Goal: Obtain resource: Obtain resource

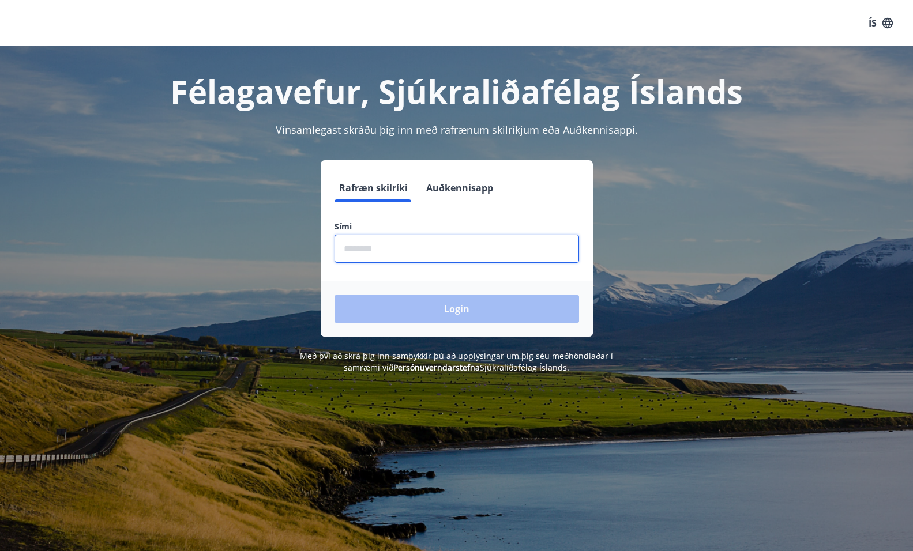
click at [500, 248] on input "phone" at bounding box center [457, 249] width 245 height 28
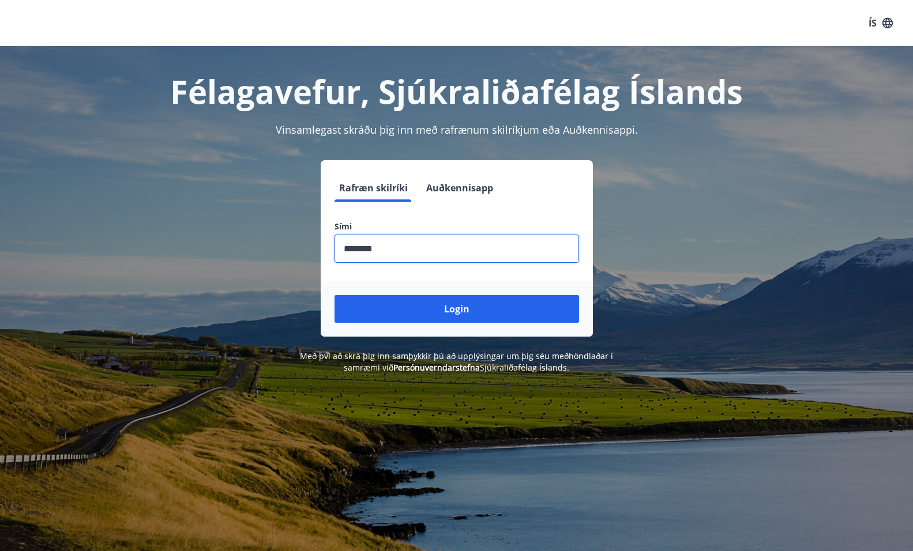
type input "********"
click at [335, 295] on button "Login" at bounding box center [457, 309] width 245 height 28
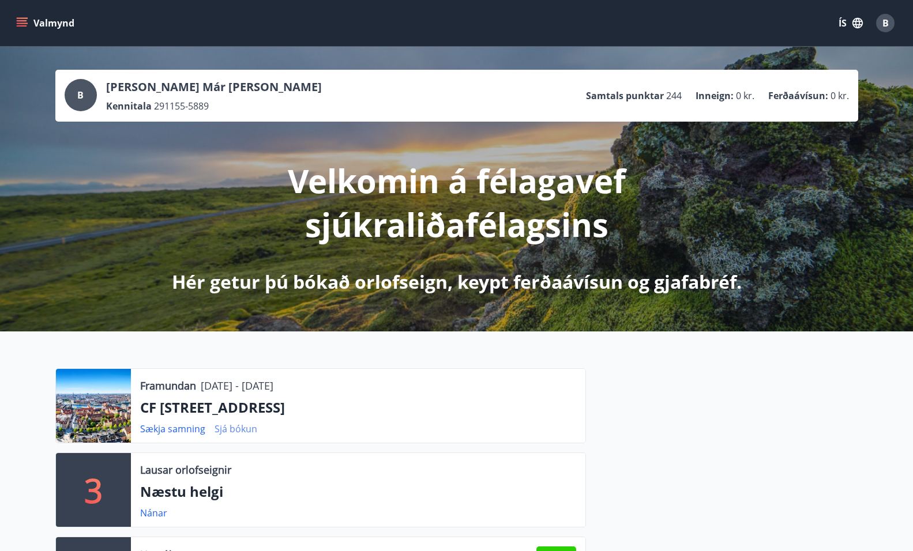
click at [245, 430] on link "Sjá bókun" at bounding box center [236, 429] width 43 height 13
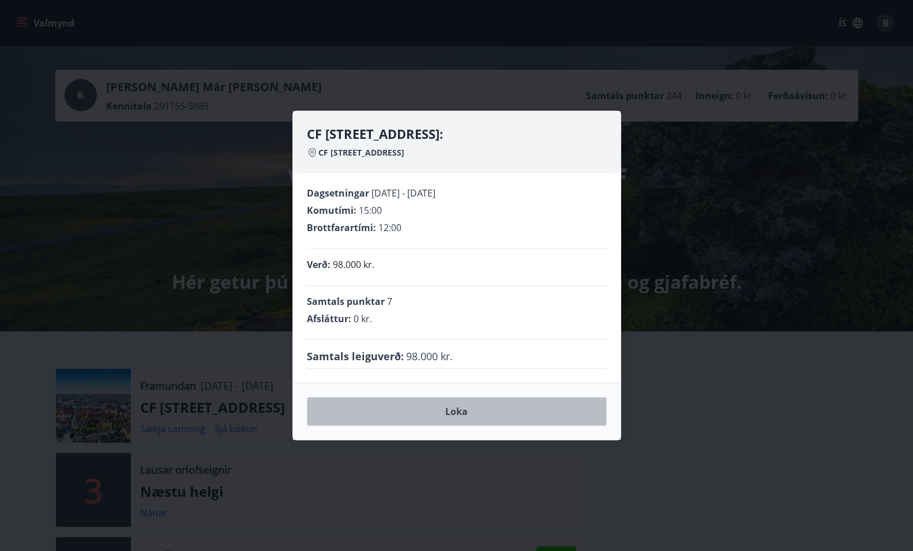
click at [380, 411] on button "Loka" at bounding box center [457, 411] width 300 height 29
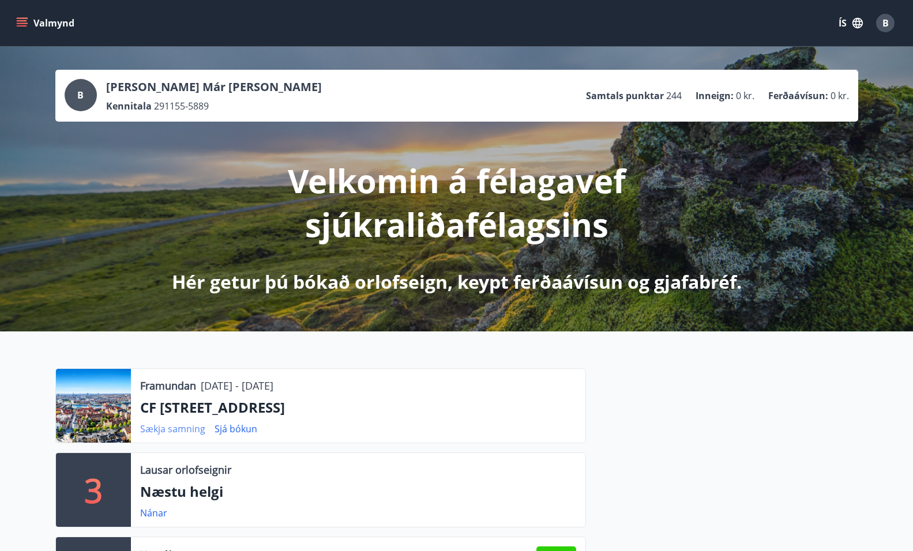
click at [185, 430] on link "Sækja samning" at bounding box center [172, 429] width 65 height 13
click at [21, 20] on icon "menu" at bounding box center [22, 23] width 12 height 12
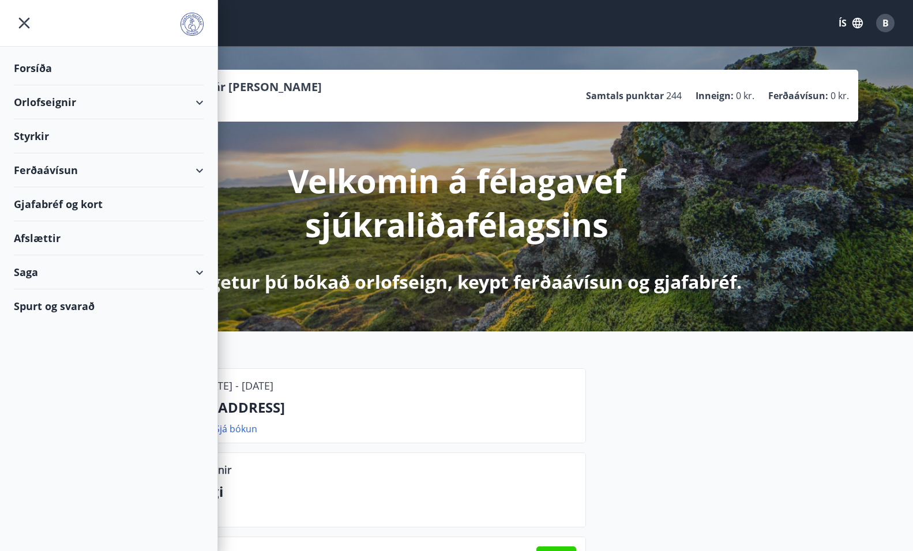
click at [36, 96] on div "Orlofseignir" at bounding box center [109, 102] width 190 height 34
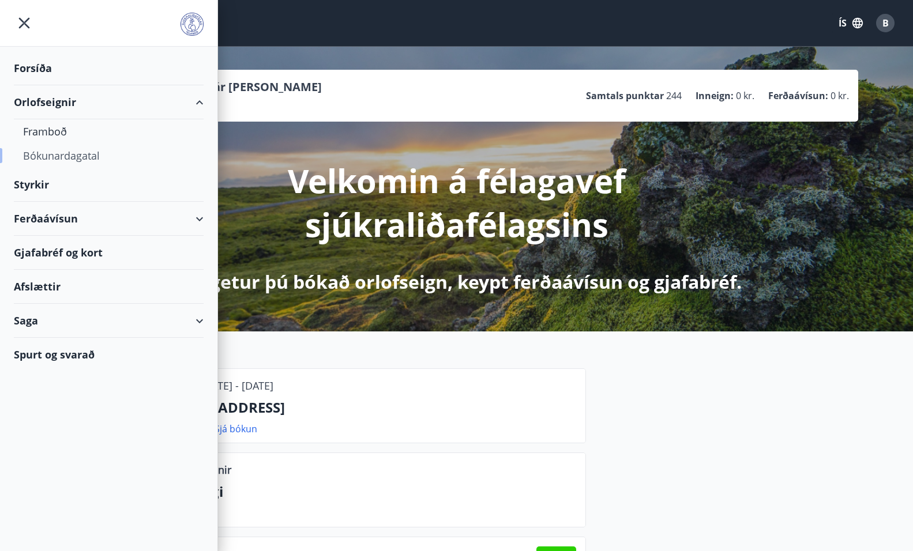
click at [39, 151] on div "Bókunardagatal" at bounding box center [108, 156] width 171 height 24
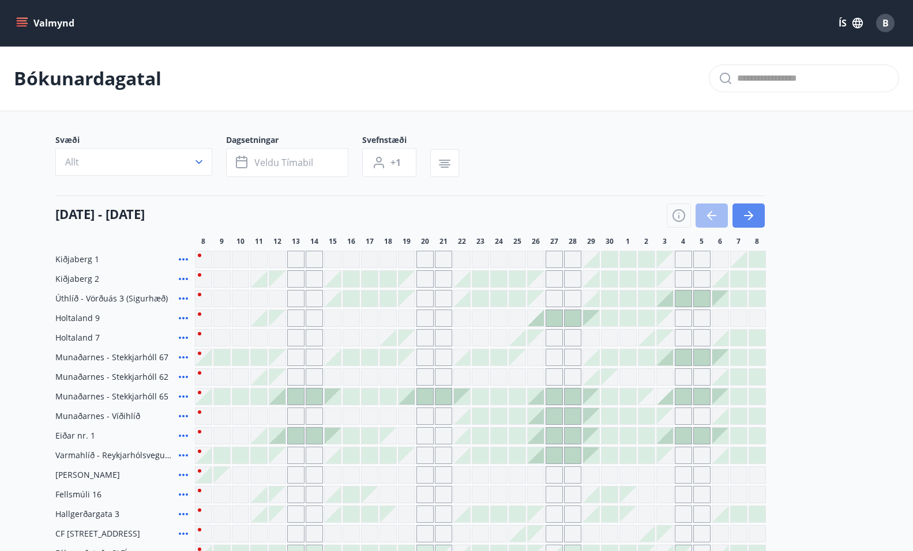
click at [752, 214] on icon "button" at bounding box center [749, 216] width 14 height 14
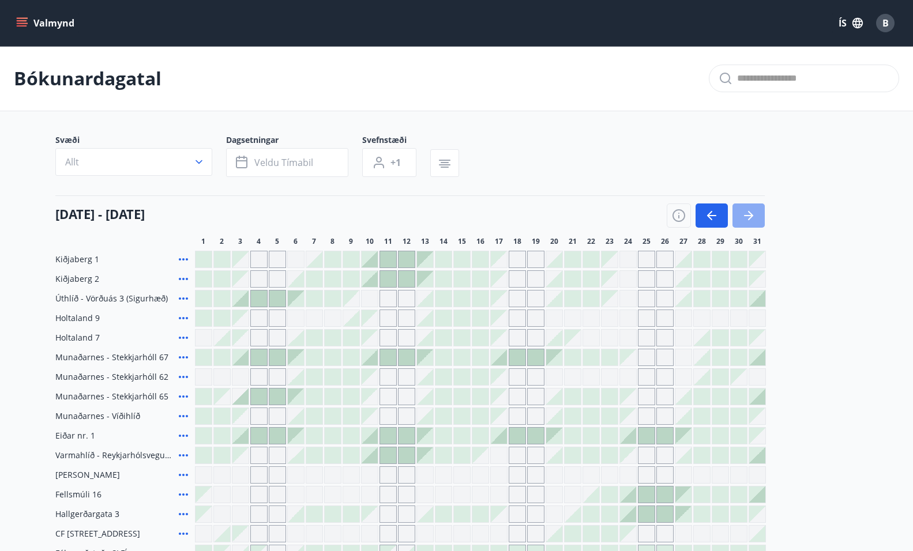
click at [752, 214] on icon "button" at bounding box center [749, 216] width 14 height 14
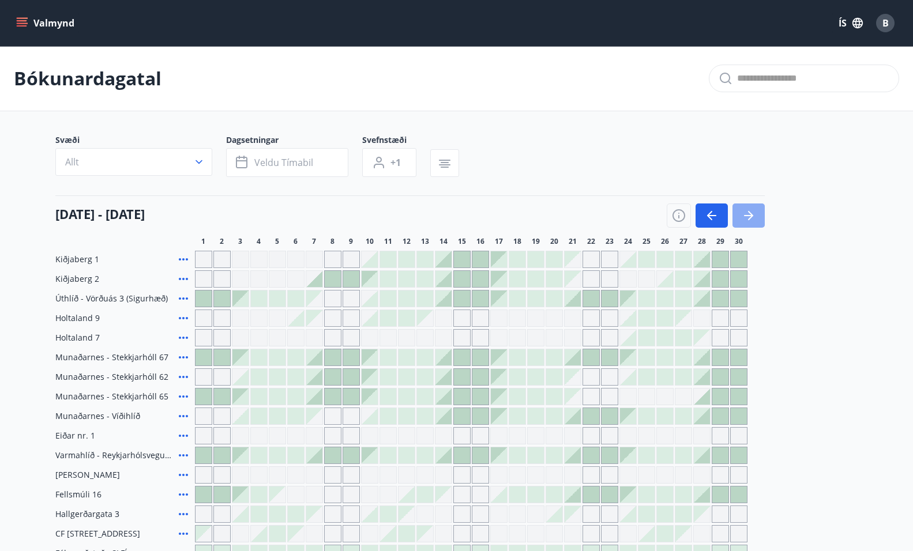
click at [752, 214] on icon "button" at bounding box center [749, 216] width 14 height 14
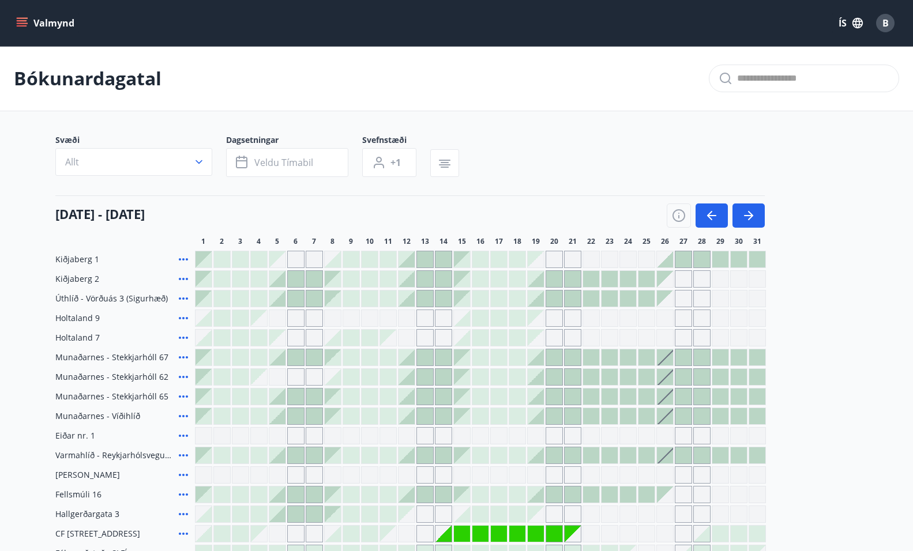
click at [16, 22] on icon "menu" at bounding box center [22, 23] width 12 height 12
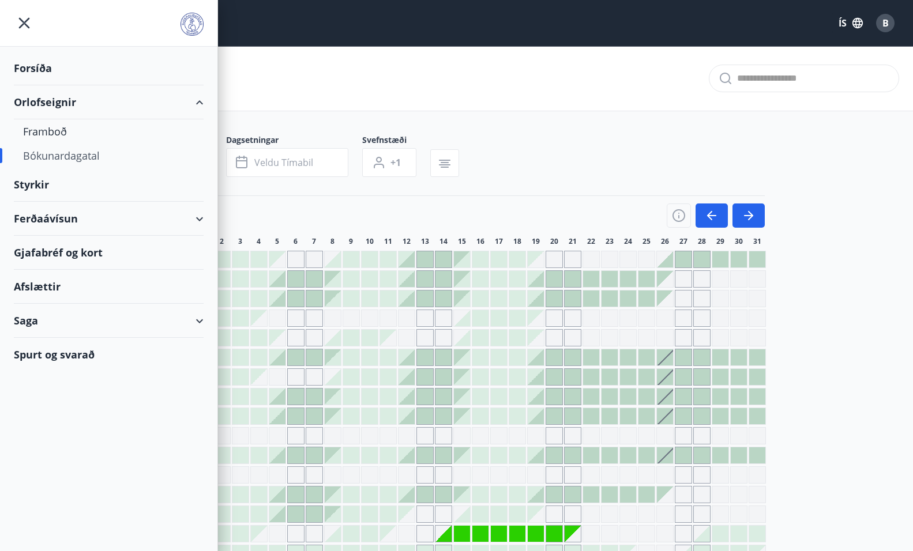
click at [67, 212] on div "Ferðaávísun" at bounding box center [109, 219] width 190 height 34
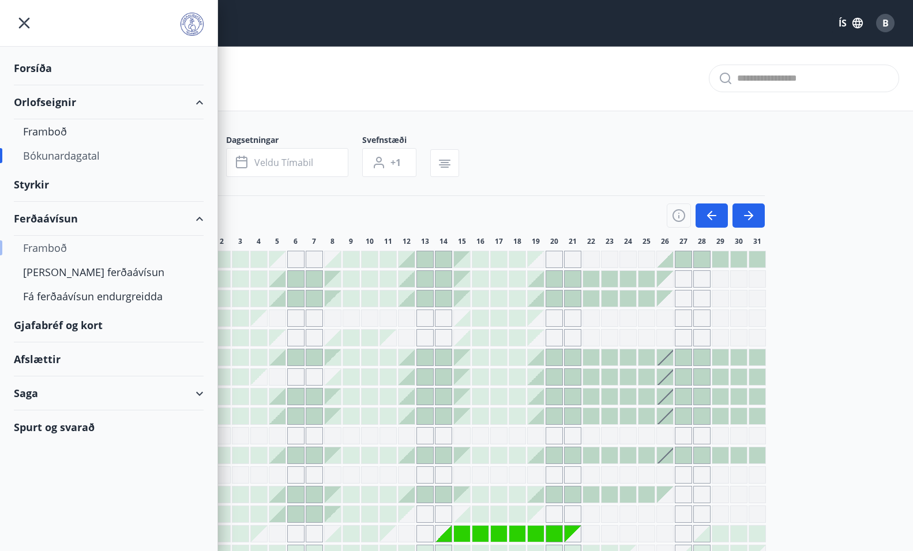
click at [52, 251] on div "Framboð" at bounding box center [108, 248] width 171 height 24
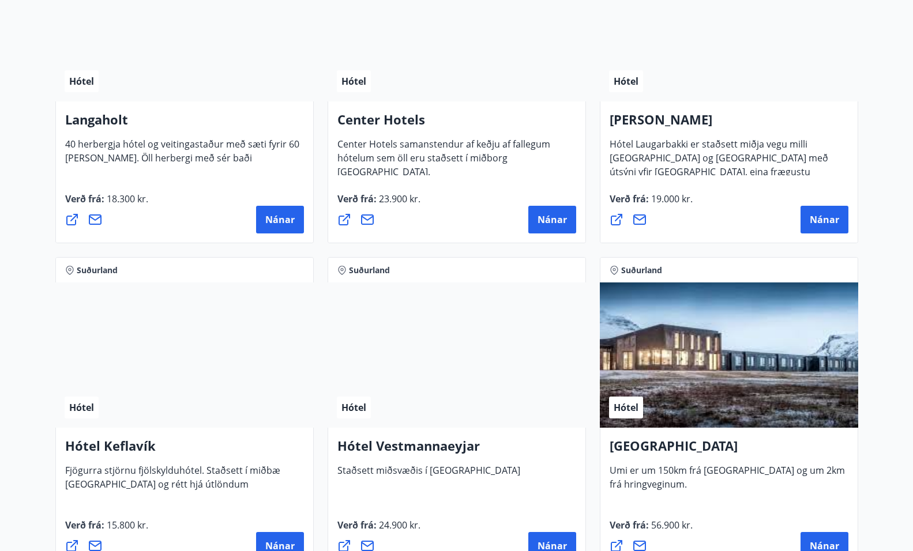
scroll to position [2580, 0]
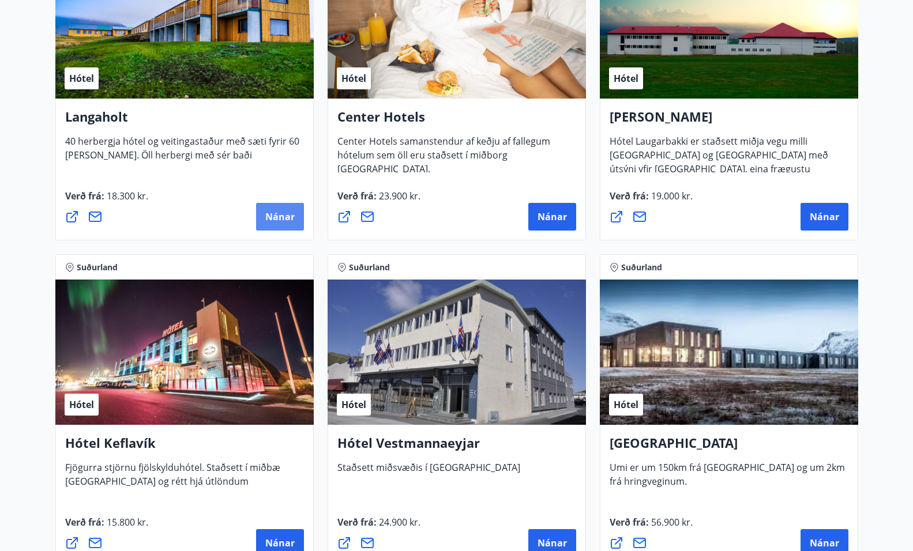
click at [289, 209] on button "Nánar" at bounding box center [280, 217] width 48 height 28
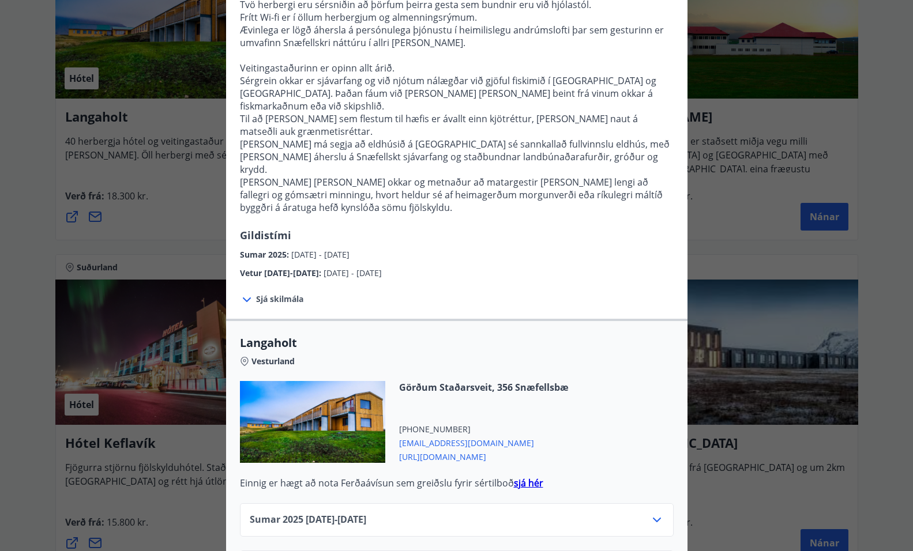
scroll to position [183, 0]
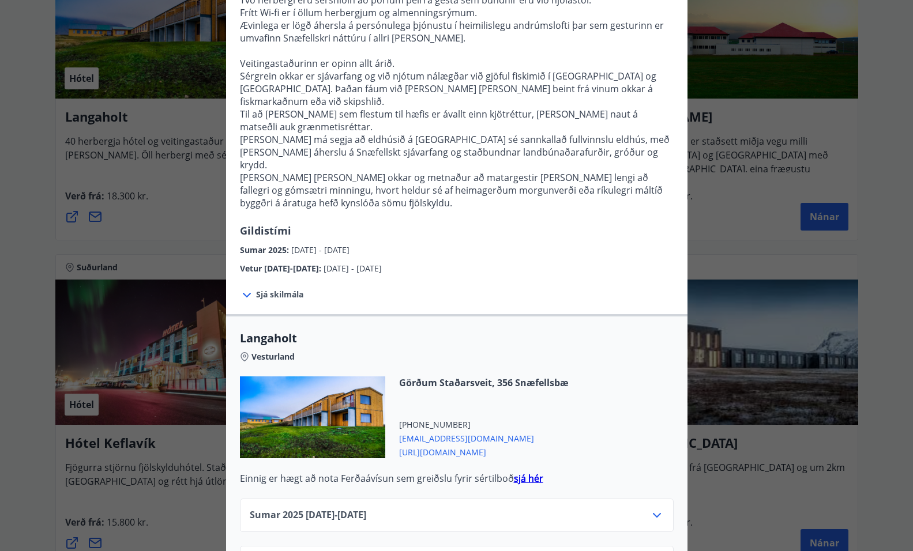
click at [243, 355] on icon at bounding box center [244, 356] width 3 height 3
click at [243, 288] on icon at bounding box center [247, 295] width 14 height 14
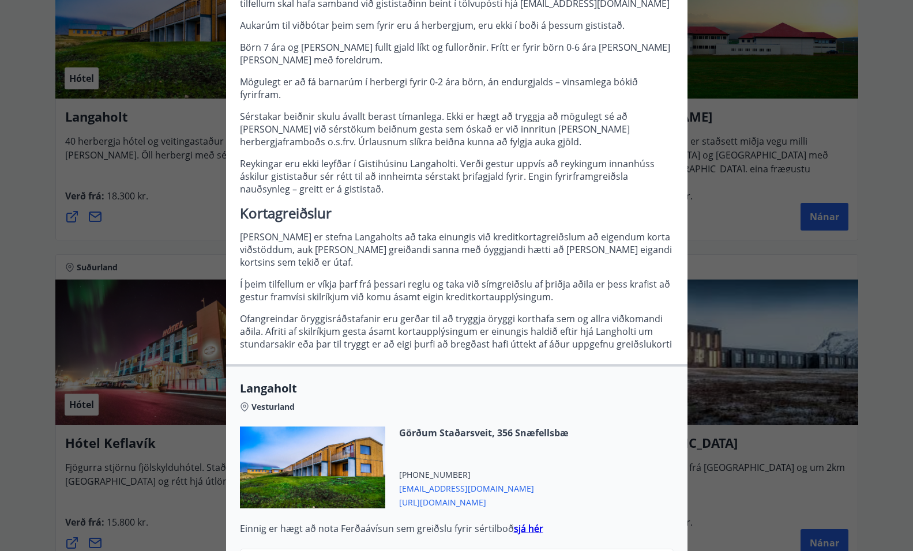
scroll to position [685, 0]
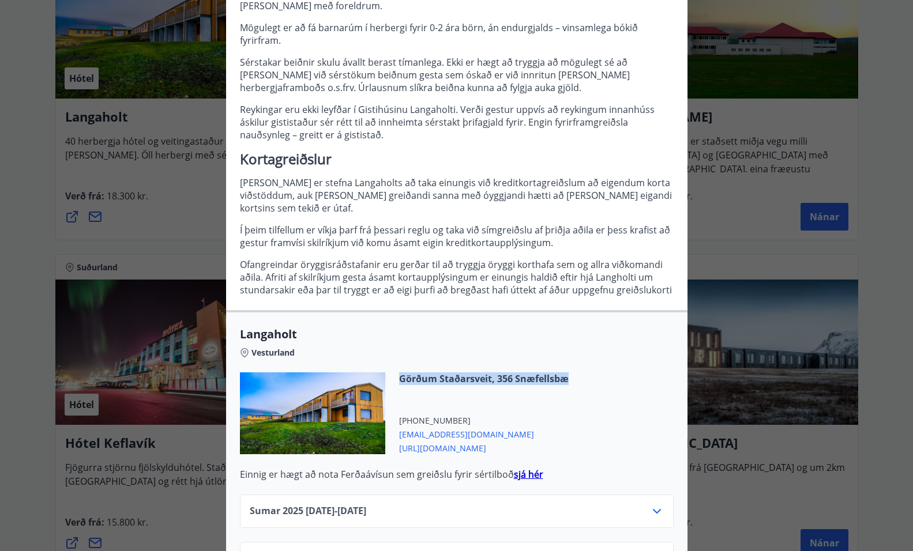
drag, startPoint x: 573, startPoint y: 339, endPoint x: 444, endPoint y: 334, distance: 129.3
click at [400, 373] on div "Görðum Staðarsveit, 356 Snæfellsbæ +354 4356789 langaholt@langaholt.is https://…" at bounding box center [457, 421] width 434 height 96
copy span "Görðum Staðarsveit, 356 Snæfellsbæ"
click at [466, 441] on span "https://langaholt.is/islenska/" at bounding box center [484, 448] width 170 height 14
click at [157, 117] on div "Langaholt Gistihúsið Langaholt er búið 40 herbergjum, öllum með sér baði. Veiti…" at bounding box center [456, 275] width 913 height 551
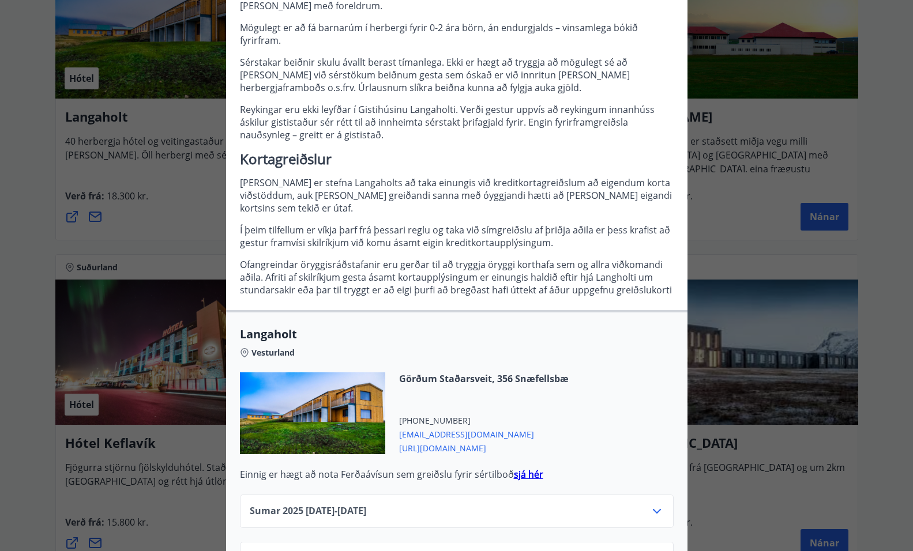
scroll to position [0, 0]
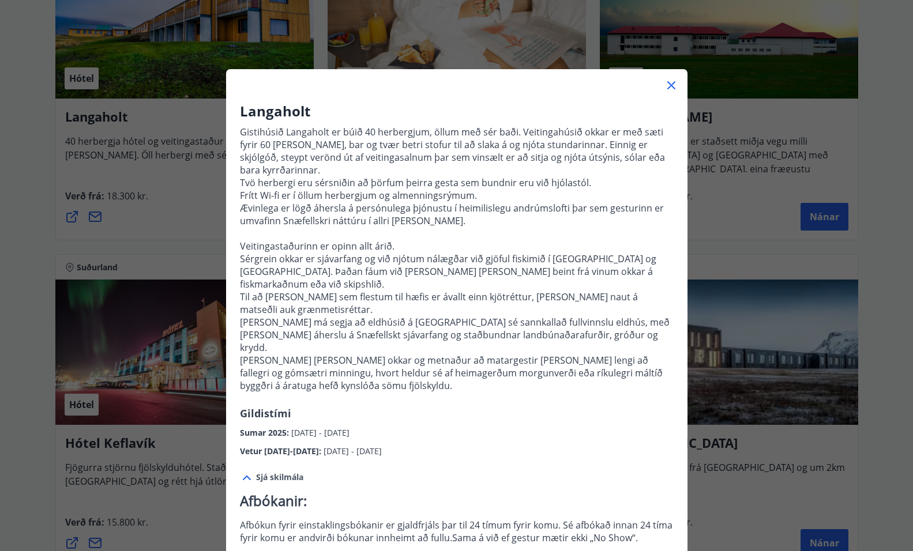
click at [673, 87] on icon at bounding box center [671, 85] width 8 height 8
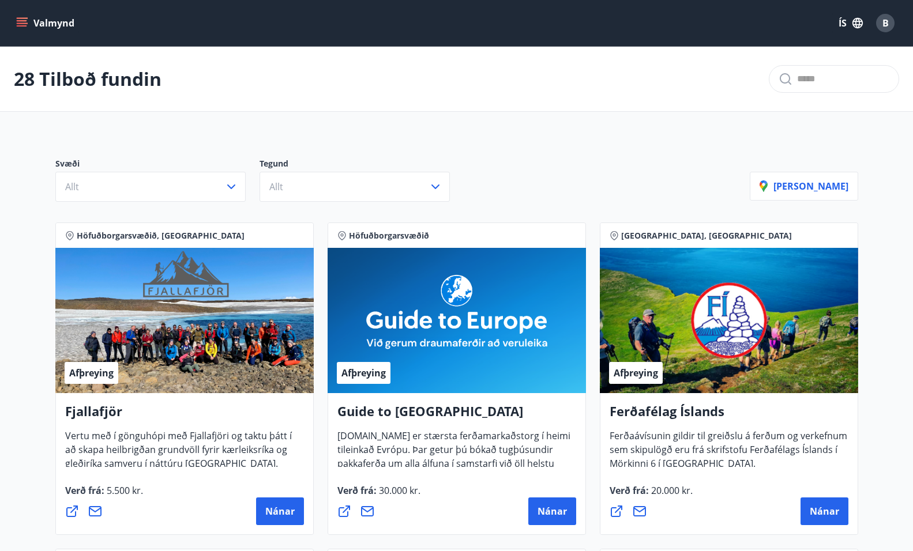
click at [18, 21] on icon "menu" at bounding box center [22, 23] width 12 height 12
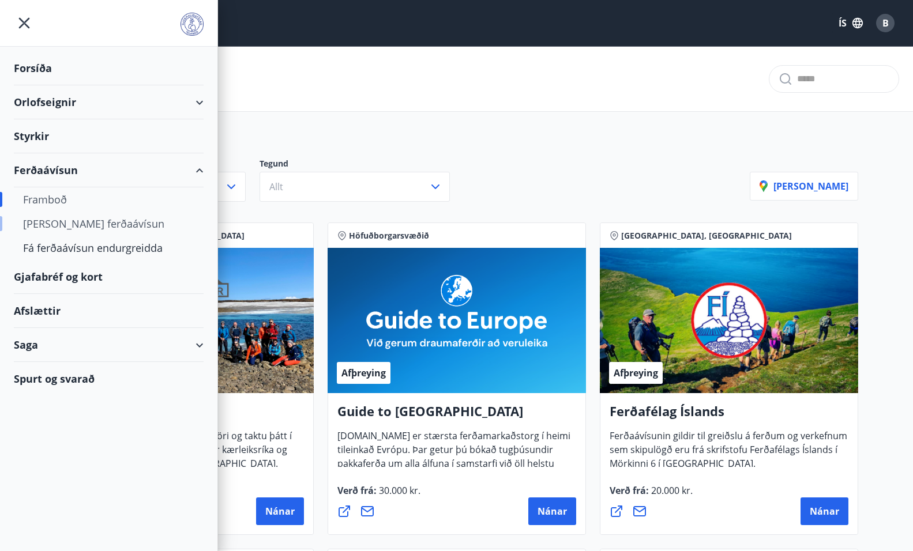
click at [78, 220] on div "Kaupa ferðaávísun" at bounding box center [108, 224] width 171 height 24
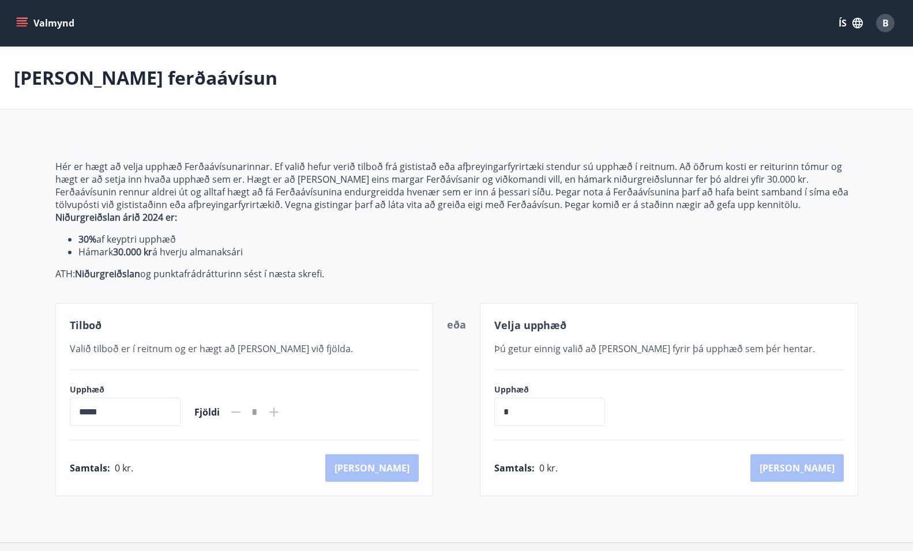
click at [17, 24] on icon "menu" at bounding box center [22, 23] width 12 height 12
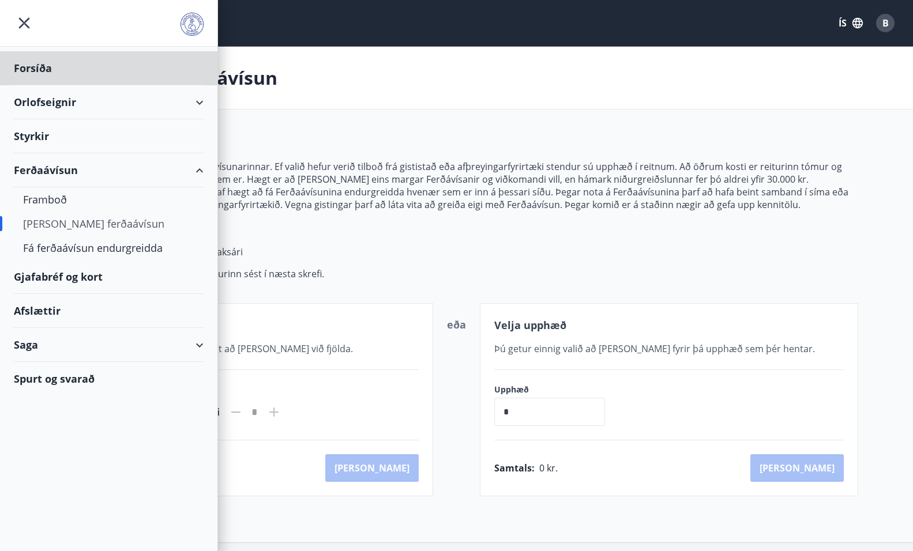
click at [35, 128] on div "Styrkir" at bounding box center [109, 136] width 190 height 34
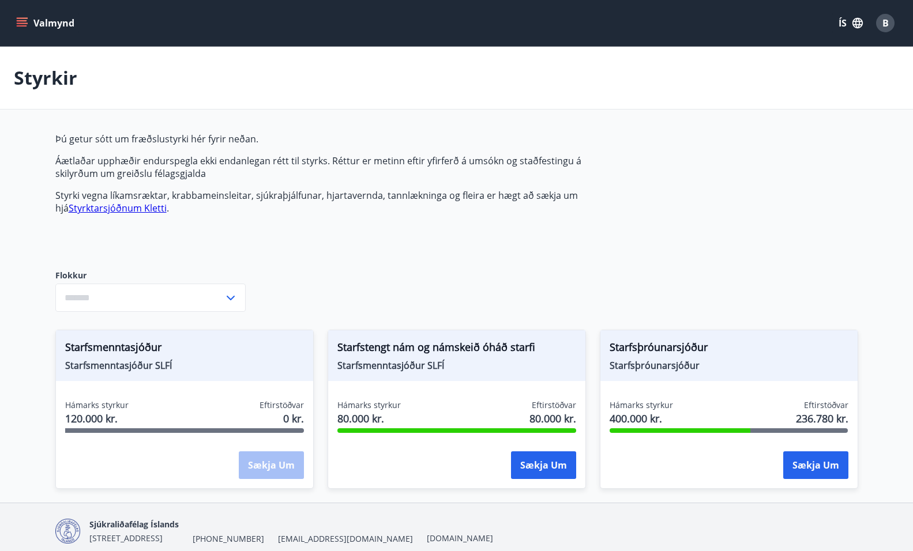
type input "***"
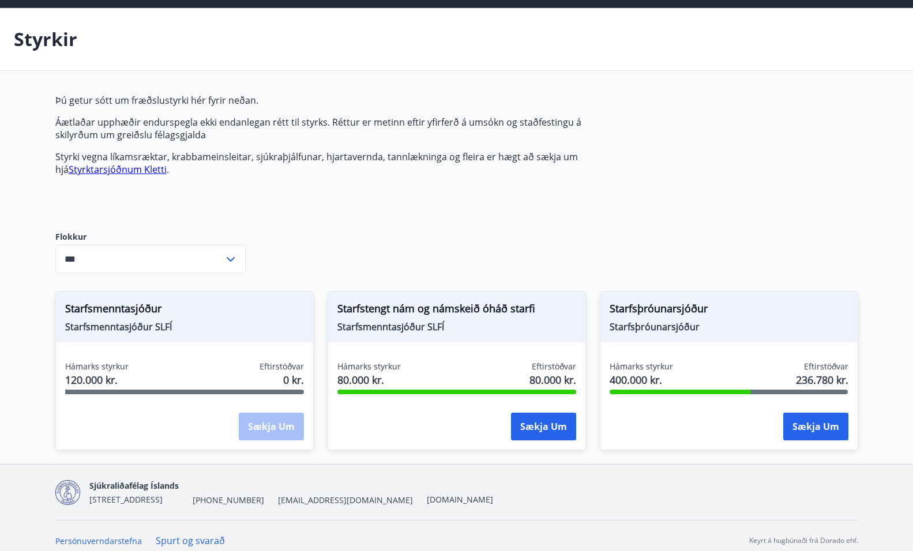
scroll to position [48, 0]
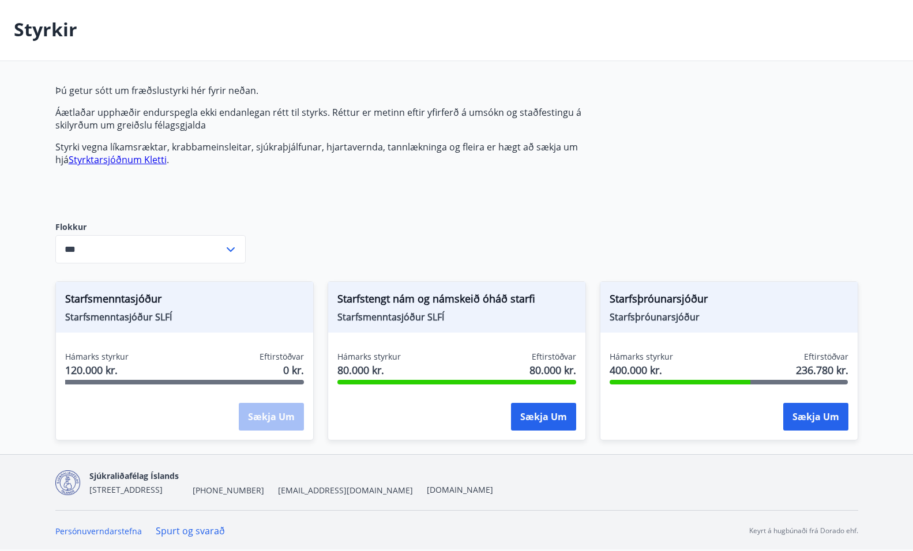
click at [226, 249] on icon at bounding box center [231, 250] width 14 height 14
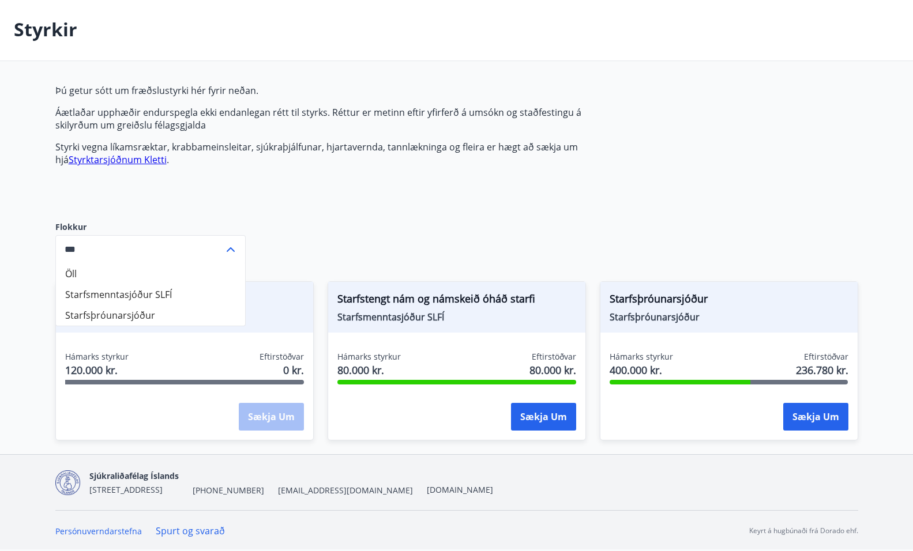
click at [281, 233] on div "Þú getur sótt um fræðslustyrki hér fyrir neðan. Áætlaðar upphæðir endurspegla e…" at bounding box center [456, 269] width 803 height 370
click at [122, 157] on link "Styrktarsjóðnum Kletti" at bounding box center [118, 159] width 98 height 13
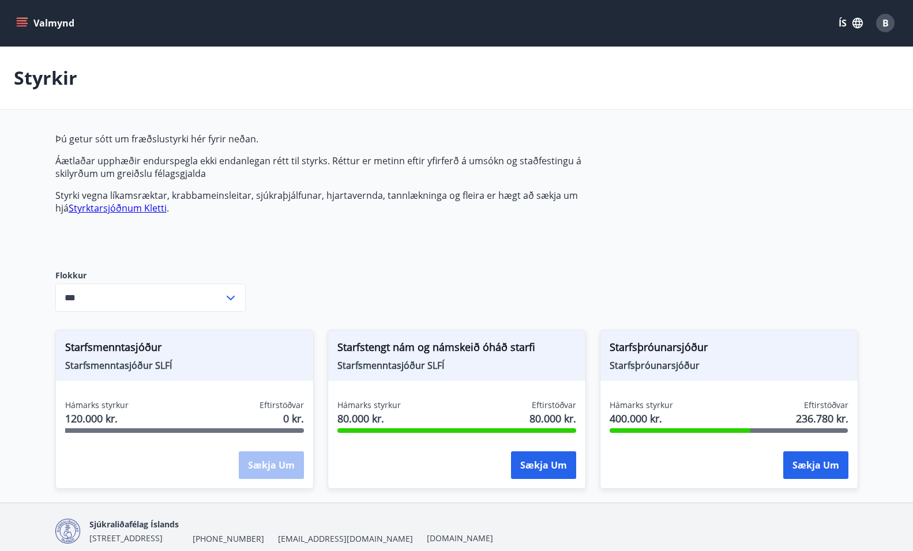
type input "***"
click at [18, 21] on icon "menu" at bounding box center [22, 23] width 12 height 12
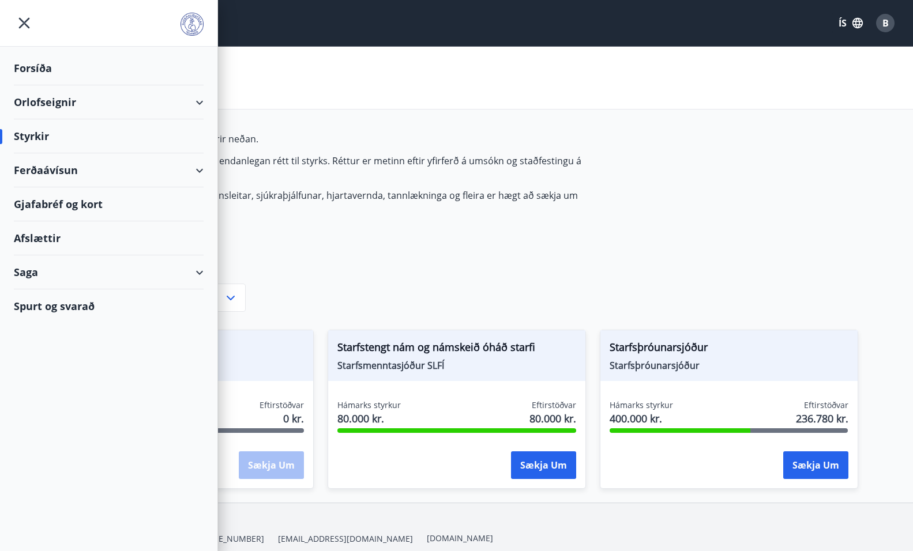
click at [72, 202] on div "Gjafabréf og kort" at bounding box center [109, 204] width 190 height 34
